Goal: Find contact information: Find contact information

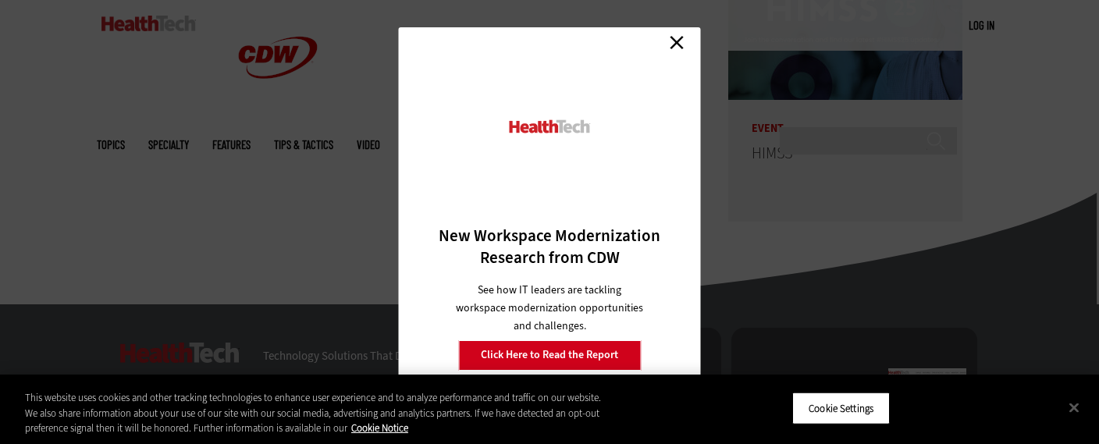
scroll to position [3847, 0]
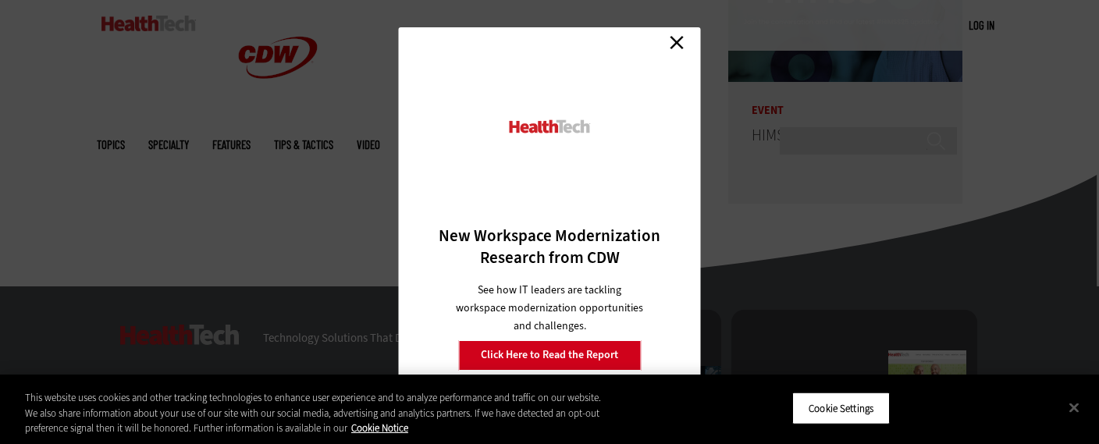
click at [679, 41] on link "Close" at bounding box center [676, 42] width 23 height 23
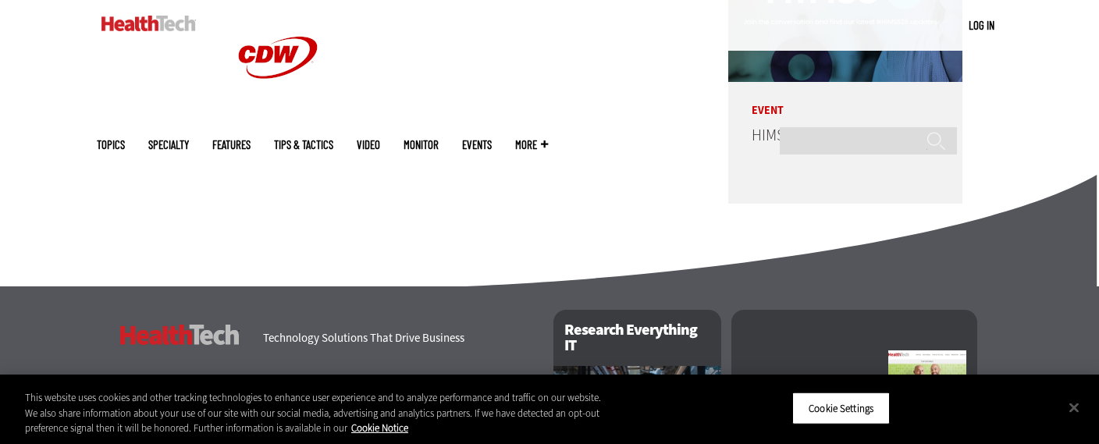
scroll to position [4045, 0]
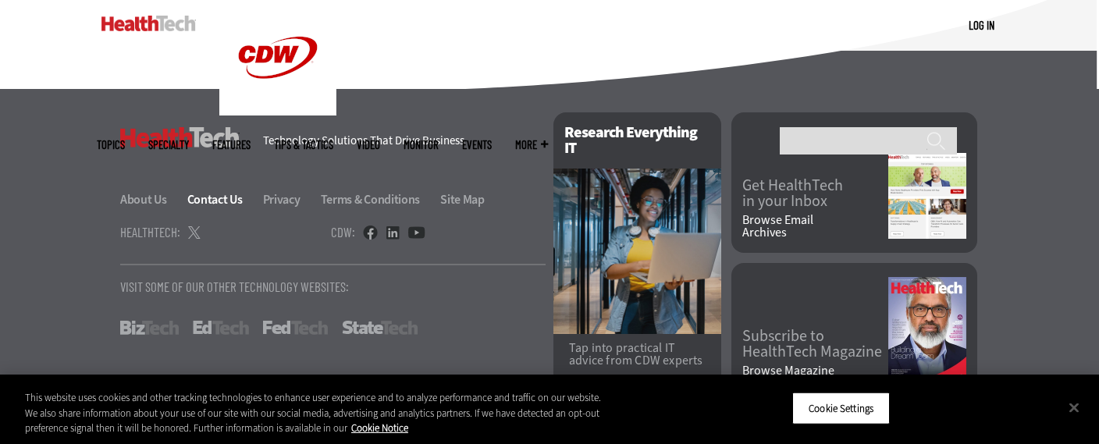
click at [210, 191] on link "Contact Us" at bounding box center [223, 199] width 73 height 16
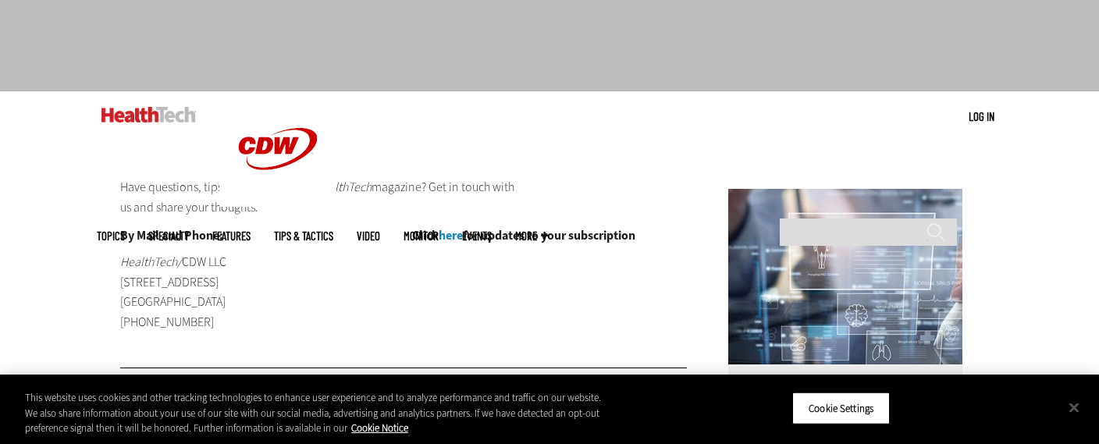
scroll to position [2, 0]
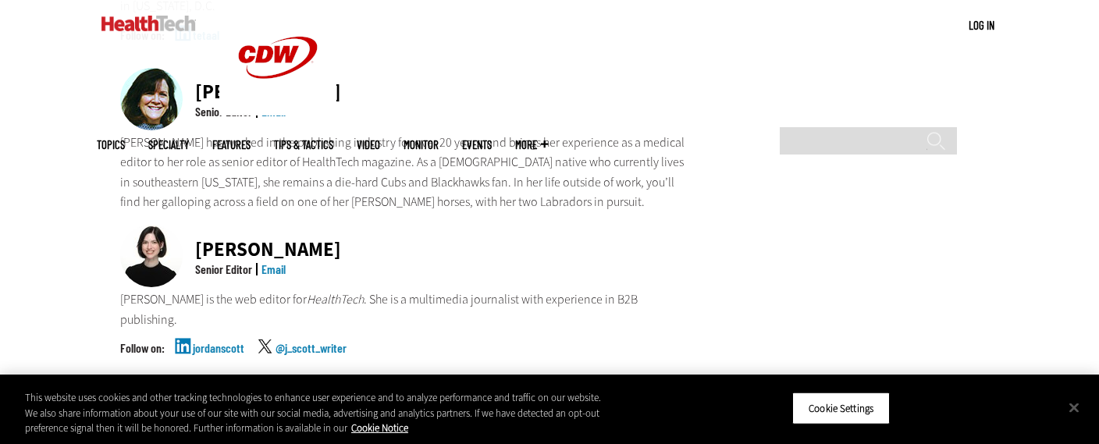
scroll to position [1290, 0]
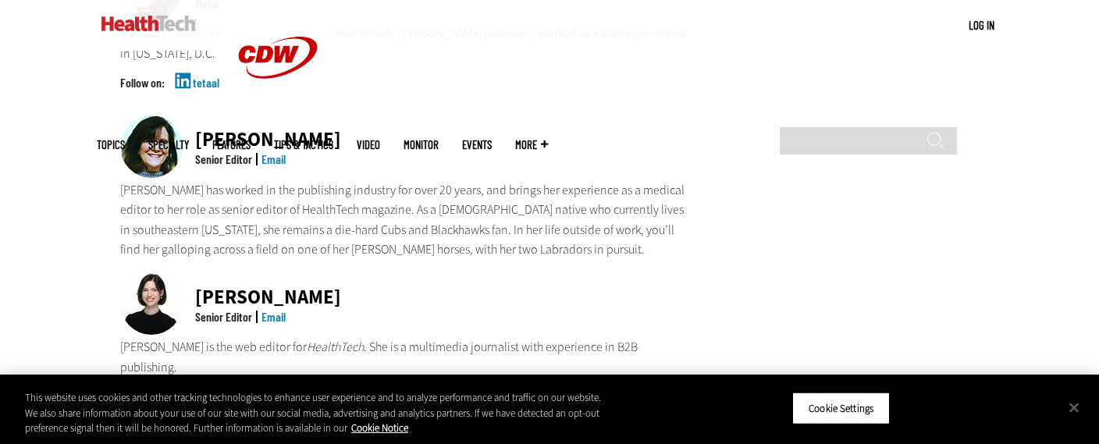
click at [274, 309] on link "Email" at bounding box center [274, 316] width 24 height 15
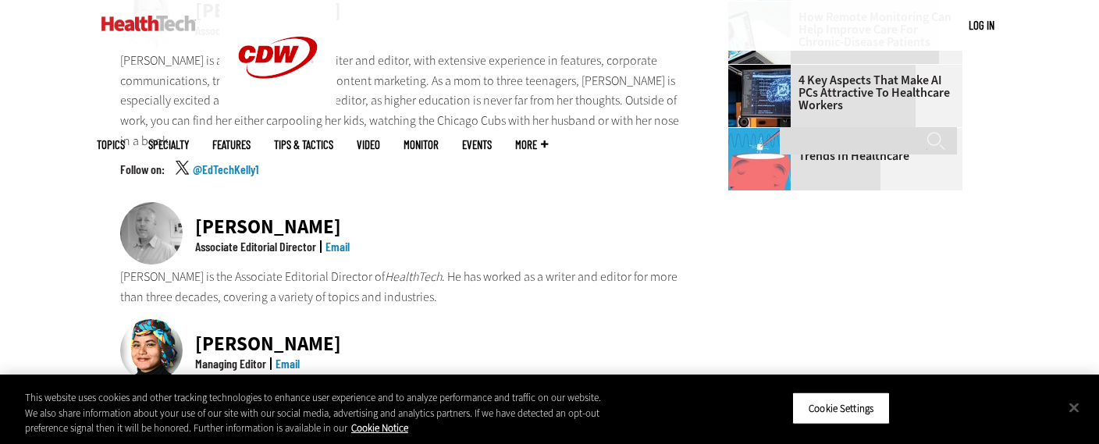
scroll to position [935, 0]
